Goal: Communication & Community: Ask a question

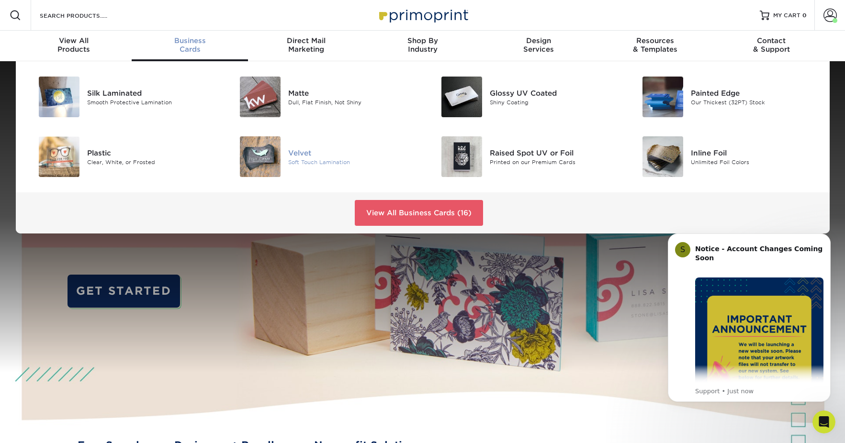
click at [292, 152] on div "Velvet" at bounding box center [351, 152] width 127 height 11
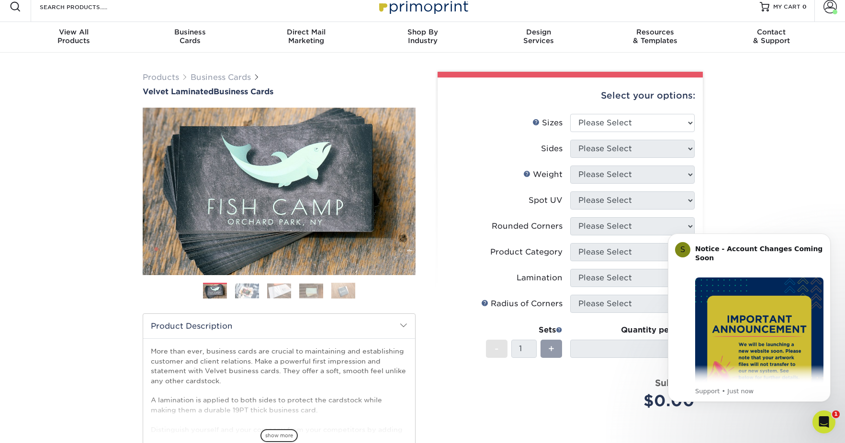
scroll to position [1, 0]
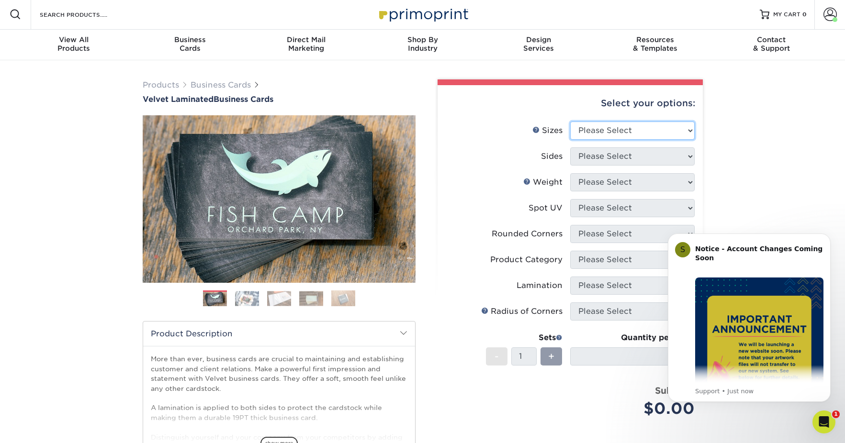
click at [668, 130] on select "Please Select 1.5" x 3.5" - Mini 1.75" x 3.5" - Mini 2" x 2" - Square 2" x 3" -…" at bounding box center [632, 131] width 124 height 18
select select "2.00x3.50"
click at [638, 155] on select "Please Select Print Both Sides Print Front Only" at bounding box center [632, 156] width 124 height 18
select select "13abbda7-1d64-4f25-8bb2-c179b224825d"
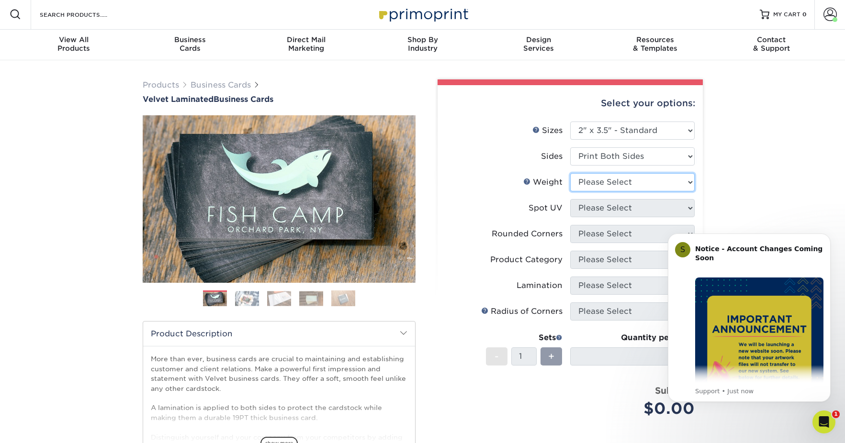
click at [634, 184] on select "Please Select 16PT" at bounding box center [632, 182] width 124 height 18
select select "16PT"
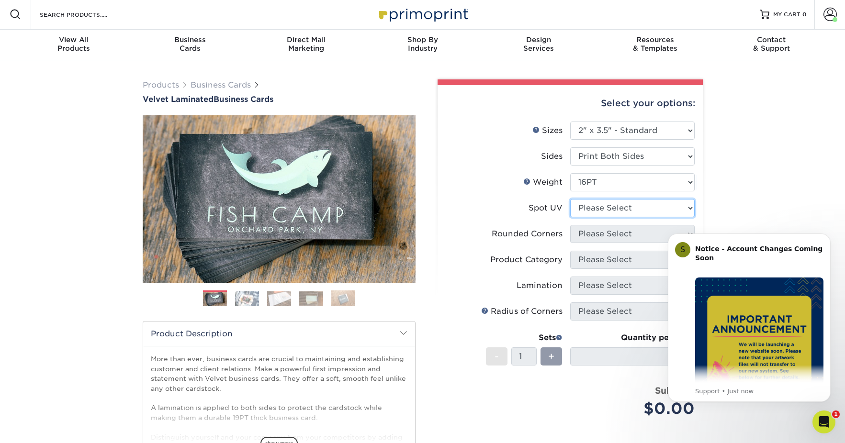
click at [635, 208] on select "Please Select No Spot UV Front and Back (Both Sides) Front Only Back Only" at bounding box center [632, 208] width 124 height 18
select select "3"
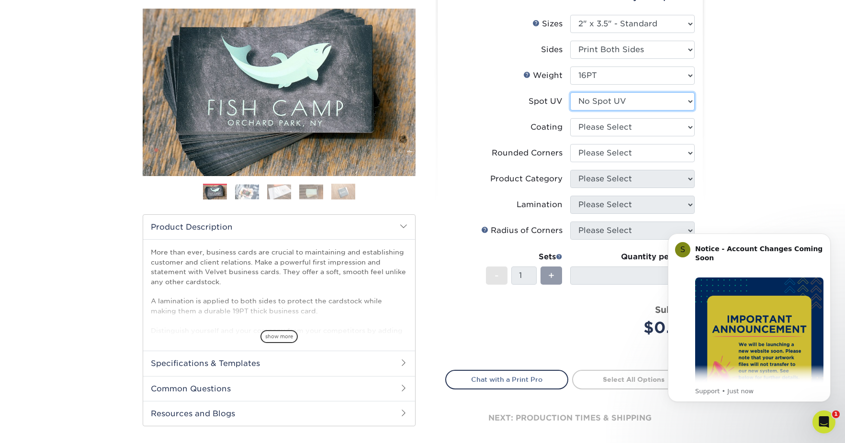
scroll to position [108, 0]
click at [660, 127] on select at bounding box center [632, 127] width 124 height 18
select select "3e7618de-abca-4bda-9f97-8b9129e913d8"
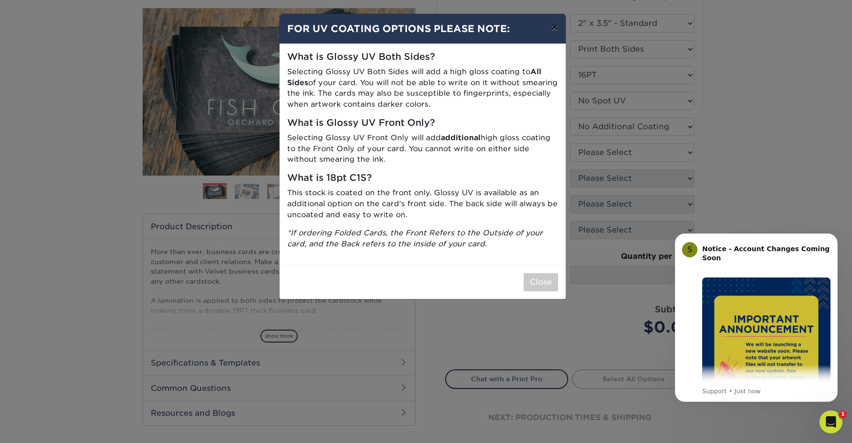
click at [554, 28] on button "×" at bounding box center [554, 27] width 22 height 27
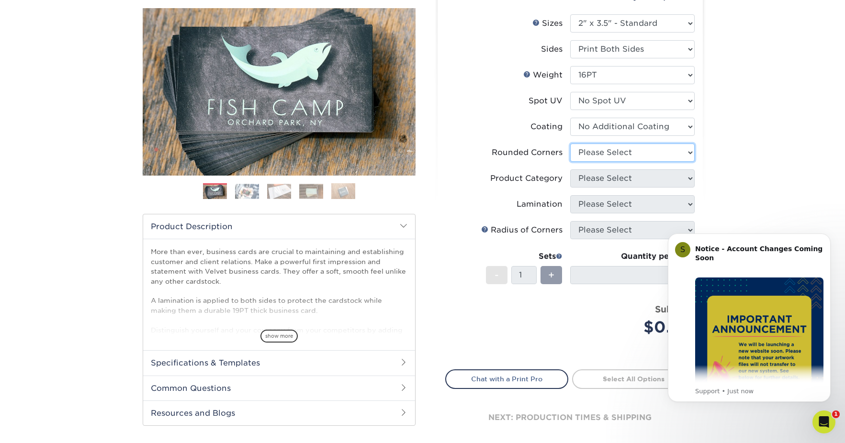
click at [637, 154] on select "Please Select Yes - Round 2 Corners Yes - Round 4 Corners No" at bounding box center [632, 153] width 124 height 18
select select "7672df9e-0e0a-464d-8e1f-920c575e4da3"
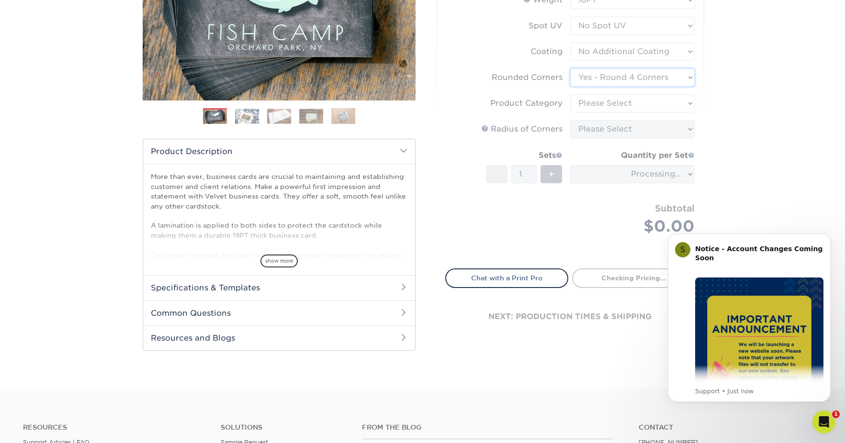
scroll to position [185, 0]
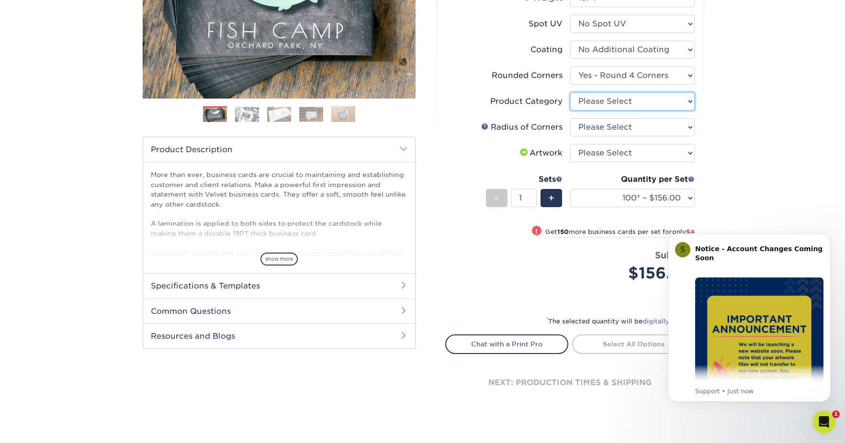
click at [626, 102] on select "Please Select Business Cards" at bounding box center [632, 101] width 124 height 18
select select "3b5148f1-0588-4f88-a218-97bcfdce65c1"
click at [626, 124] on select "Please Select Rounded 1/8" Rounded 1/4"" at bounding box center [632, 127] width 124 height 18
select select "589680c7-ee9a-431b-9d12-d7aeb1386a97"
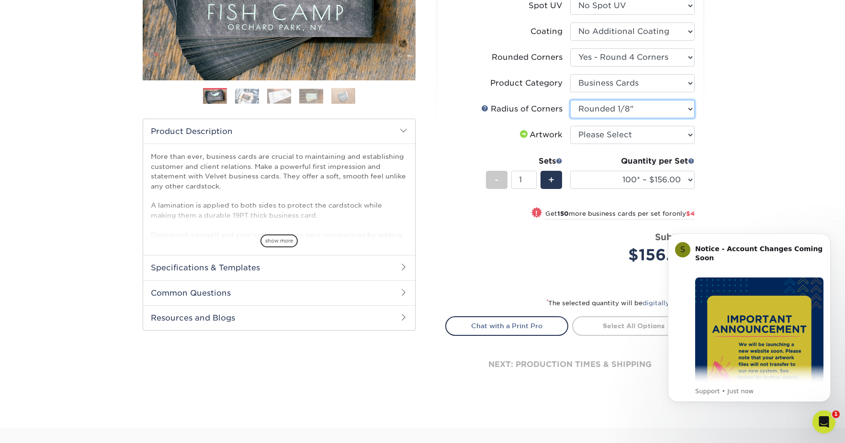
scroll to position [204, 0]
click at [651, 136] on select "Please Select I will upload files I need a design - $100" at bounding box center [632, 134] width 124 height 18
select select "upload"
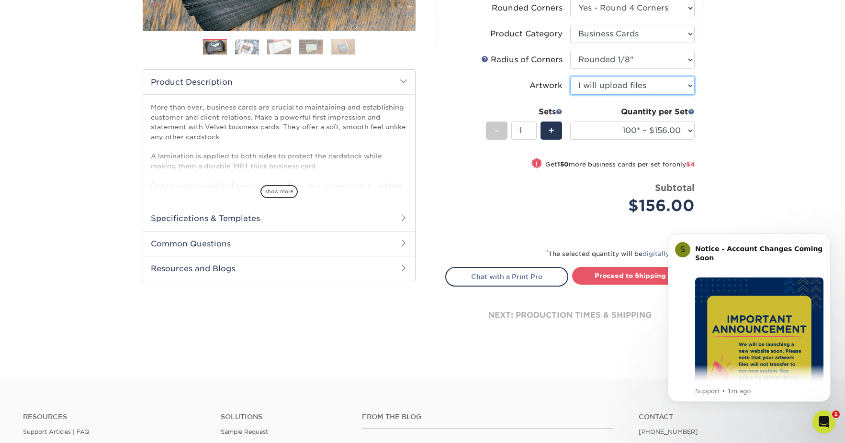
scroll to position [257, 0]
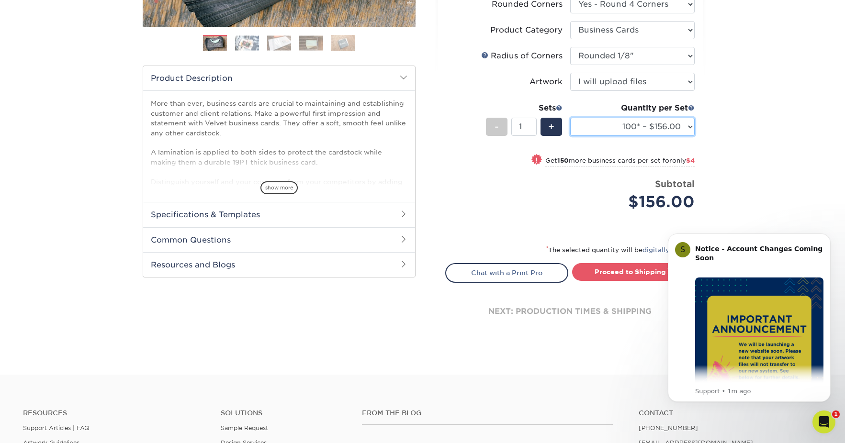
click at [676, 124] on select "100* – $156.00 250* – $160.00 500 – $164.00 1000 – $184.00 2500 – $435.00 5000 …" at bounding box center [632, 127] width 124 height 18
select select "500 – $164.00"
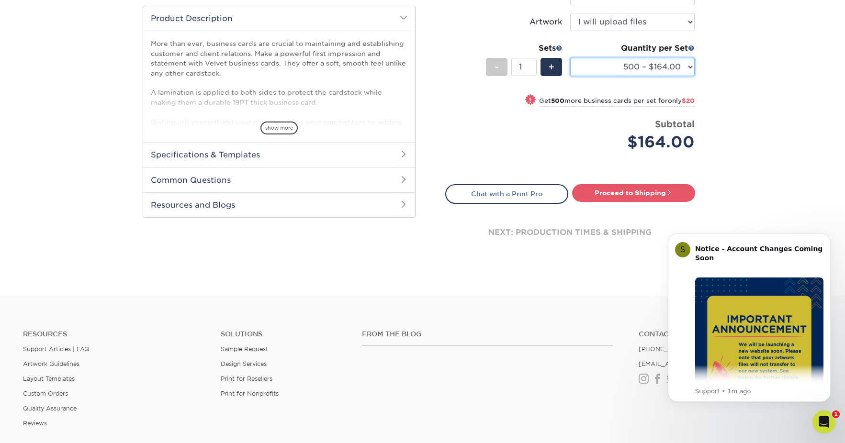
scroll to position [318, 0]
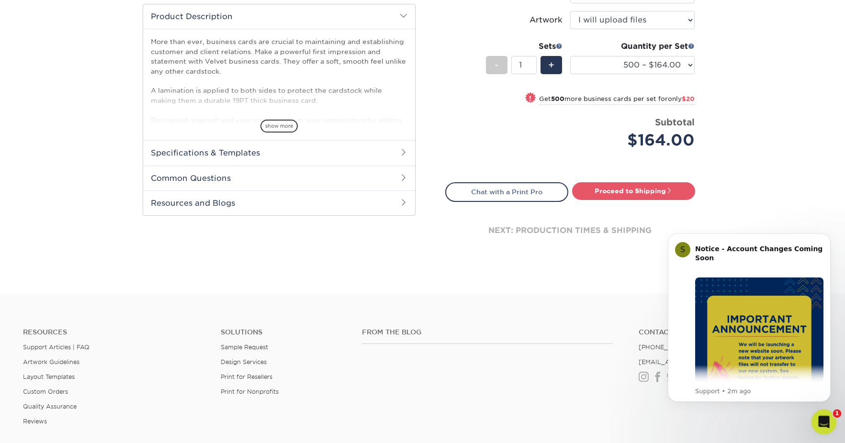
click at [824, 421] on icon "Open Intercom Messenger" at bounding box center [823, 421] width 16 height 16
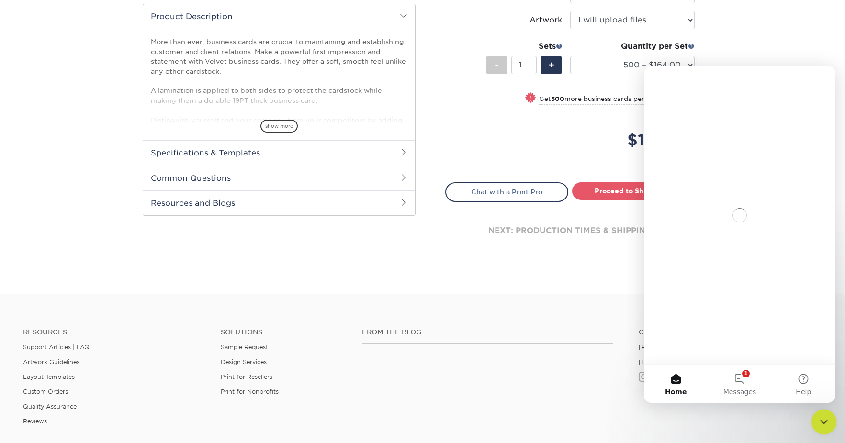
scroll to position [0, 0]
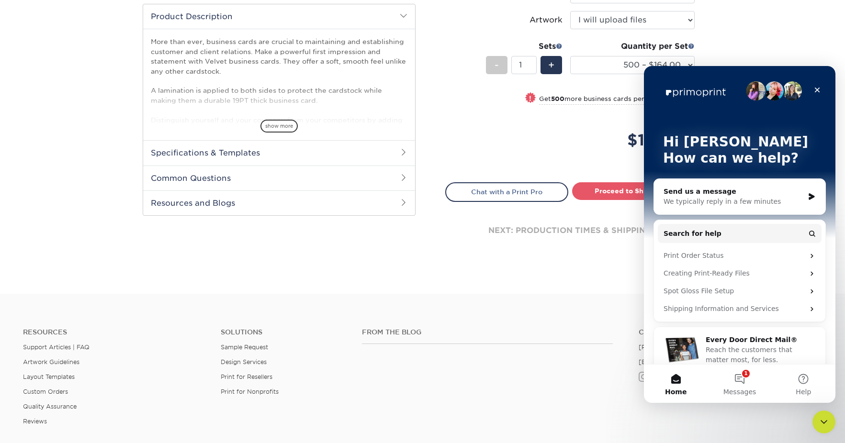
click at [709, 188] on div "Send us a message" at bounding box center [733, 192] width 140 height 10
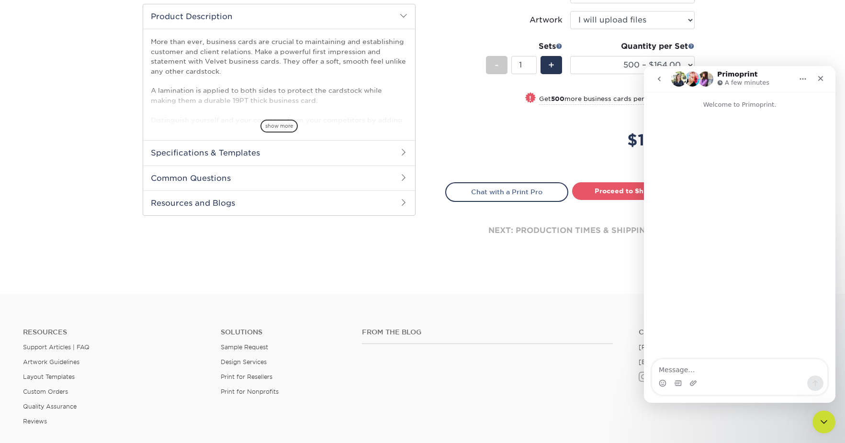
click at [692, 370] on textarea "Message…" at bounding box center [739, 367] width 175 height 16
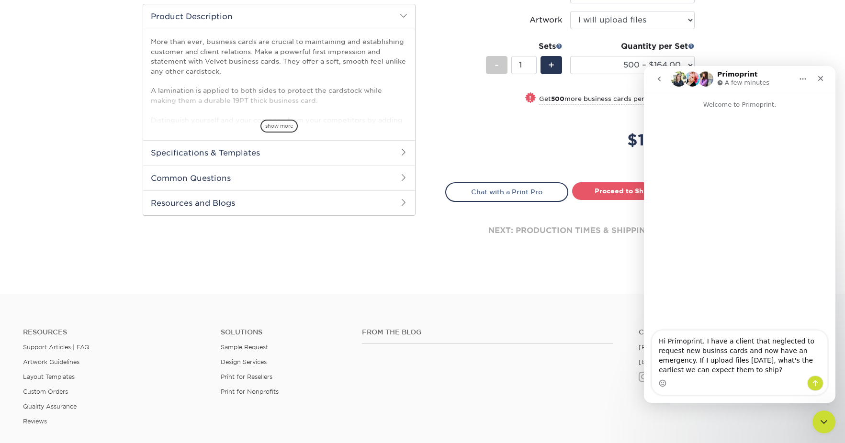
type textarea "Hi Primoprint. I have a client that neglected to request new business cards and…"
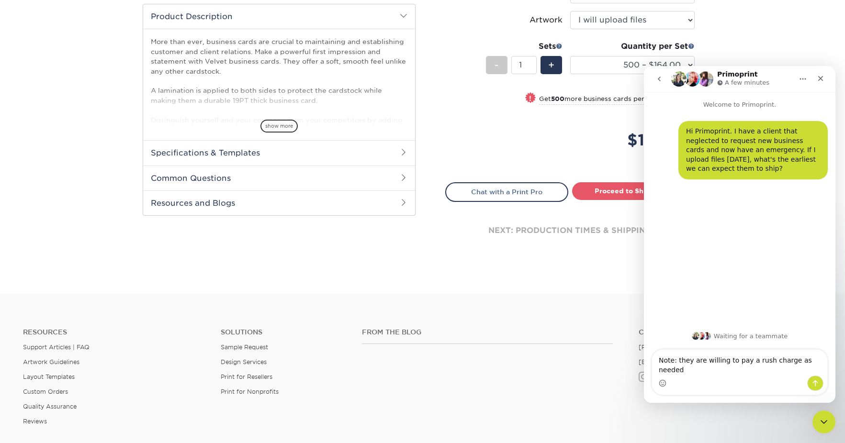
type textarea "Note: they are willing to pay a rush charge as needed."
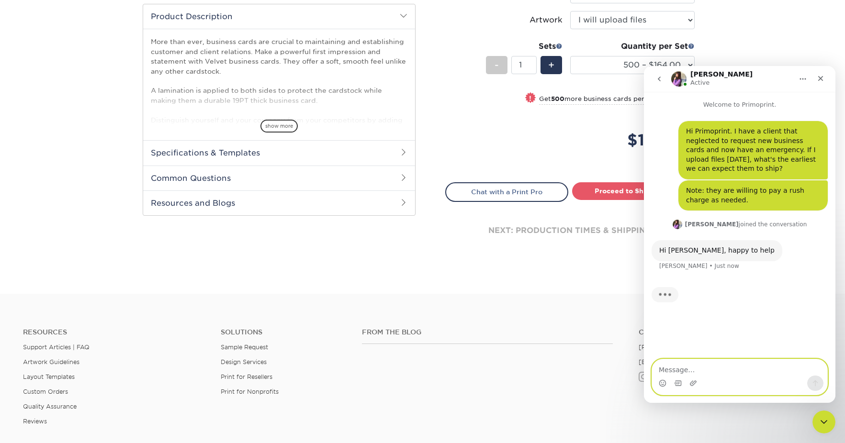
click at [709, 369] on textarea "Message…" at bounding box center [739, 367] width 175 height 16
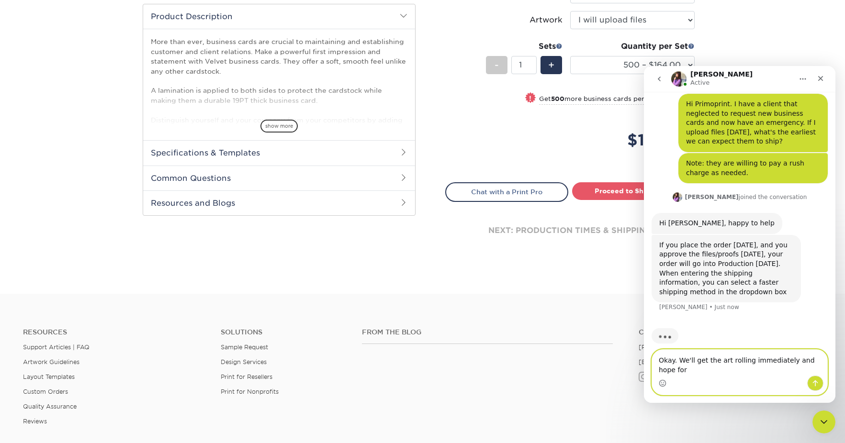
scroll to position [37, 0]
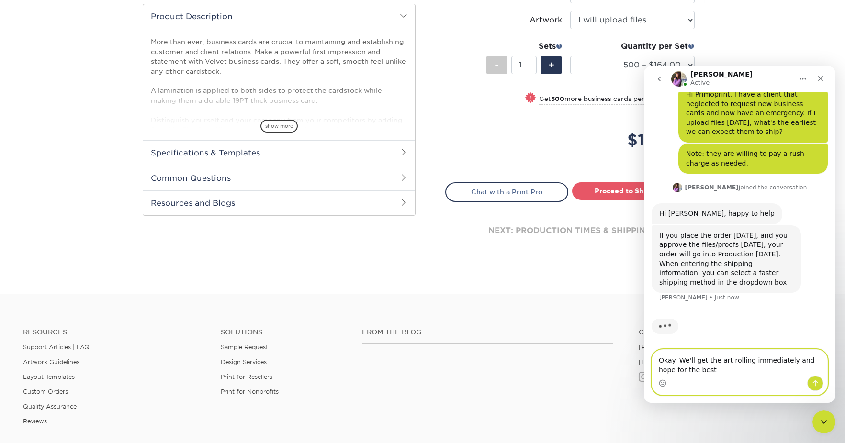
type textarea "Okay. We'll get the art rolling immediately and hope for the best."
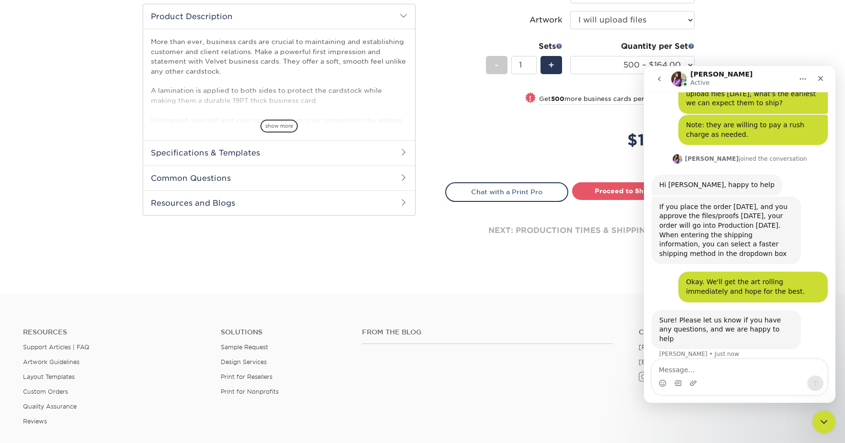
scroll to position [67, 0]
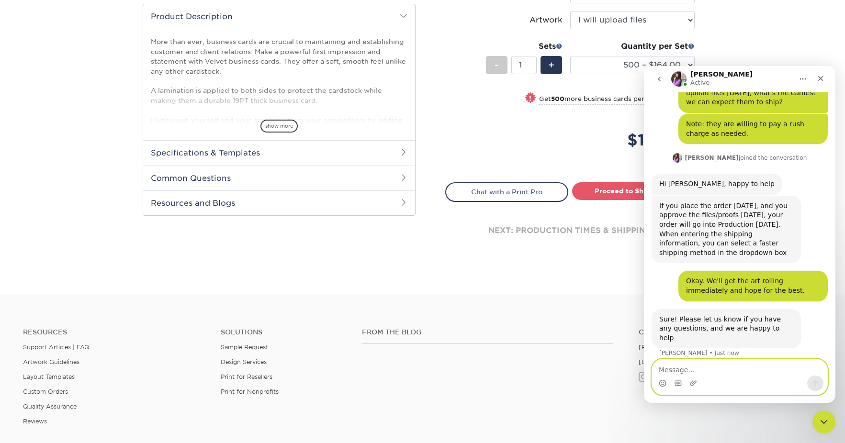
click at [706, 370] on textarea "Message…" at bounding box center [739, 367] width 175 height 16
type textarea "Thanks [PERSON_NAME]."
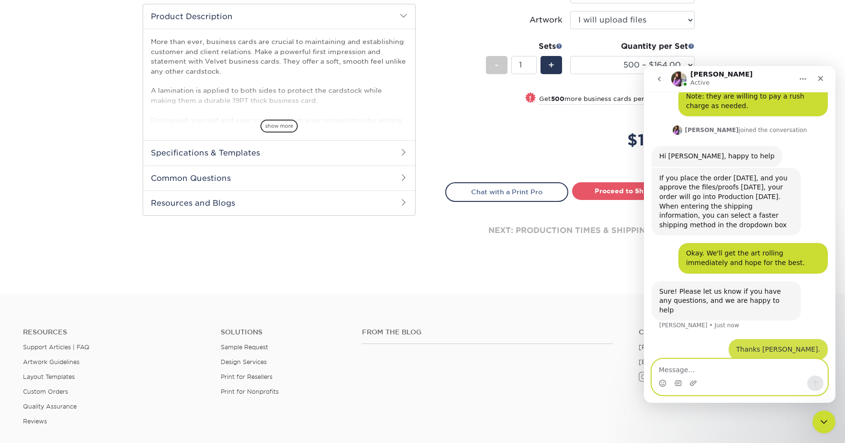
scroll to position [95, 0]
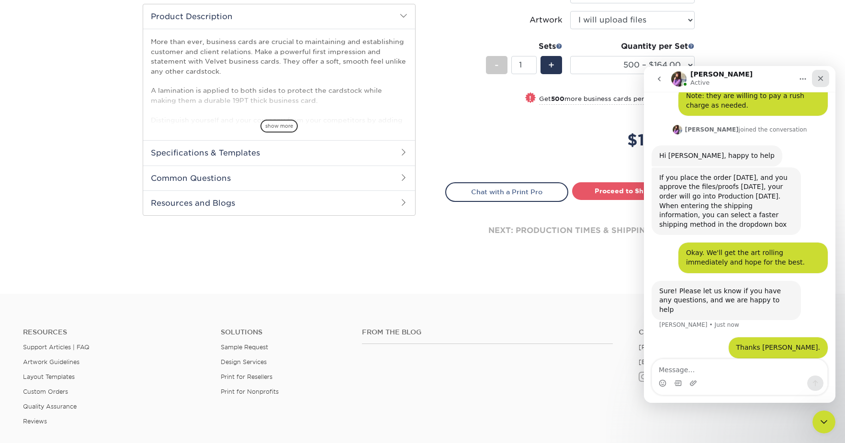
click at [822, 75] on icon "Close" at bounding box center [820, 79] width 8 height 8
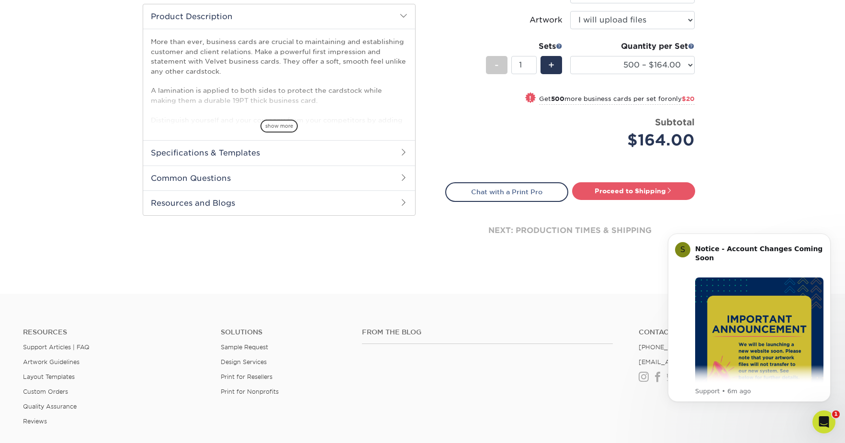
scroll to position [0, 0]
